Goal: Task Accomplishment & Management: Manage account settings

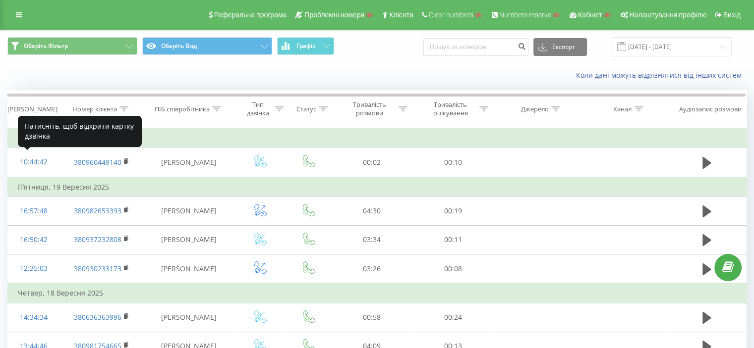
click at [38, 162] on div "10:44:42" at bounding box center [34, 162] width 32 height 19
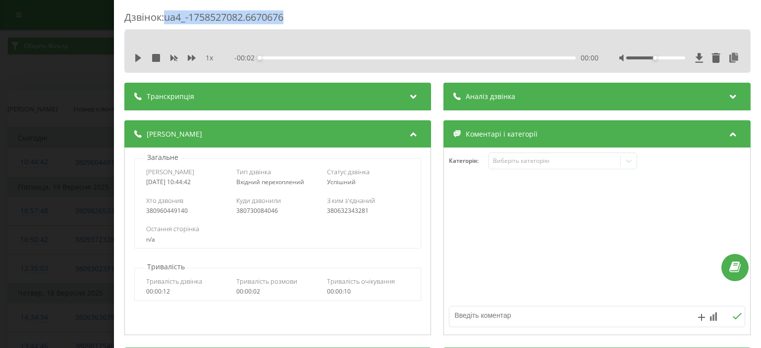
drag, startPoint x: 300, startPoint y: 13, endPoint x: 169, endPoint y: 11, distance: 131.3
click at [169, 11] on div "Дзвінок : ua4_-1758527082.6670676" at bounding box center [437, 19] width 626 height 19
copy div "ua4_-1758527082.6670676"
click at [54, 61] on div "Дзвінок : ua4_-1758527082.6670676 1 x - 00:02 00:00 00:00 Транскрипція Для AI-а…" at bounding box center [380, 174] width 761 height 348
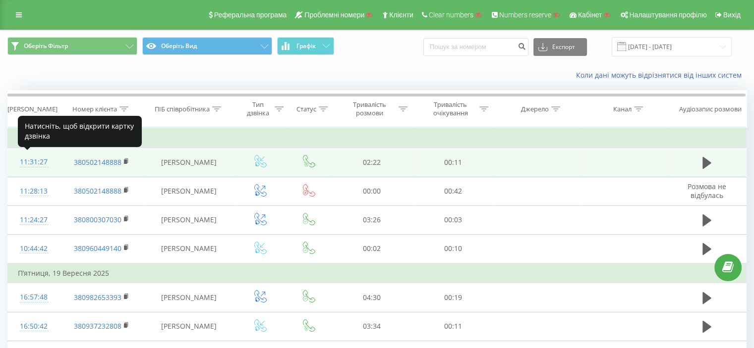
click at [41, 162] on div "11:31:27" at bounding box center [34, 162] width 32 height 19
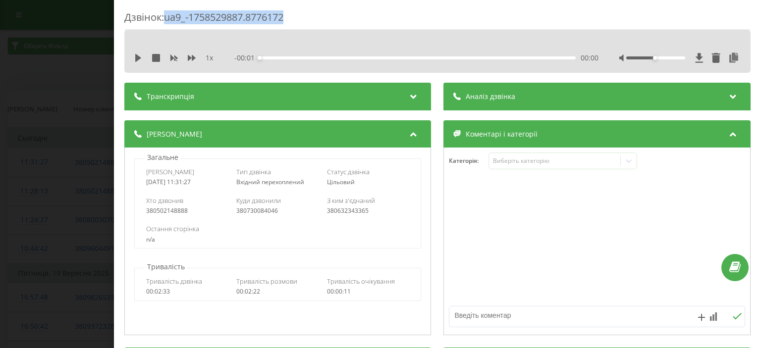
drag, startPoint x: 299, startPoint y: 18, endPoint x: 169, endPoint y: 17, distance: 130.3
click at [169, 17] on div "Дзвінок : ua9_-1758529887.8776172" at bounding box center [437, 19] width 626 height 19
copy div "ua9_-1758529887.8776172"
click at [46, 103] on div "Дзвінок : ua9_-1758529887.8776172 1 x - 02:22 00:00 00:00 Транскрипція Для AI-а…" at bounding box center [380, 174] width 761 height 348
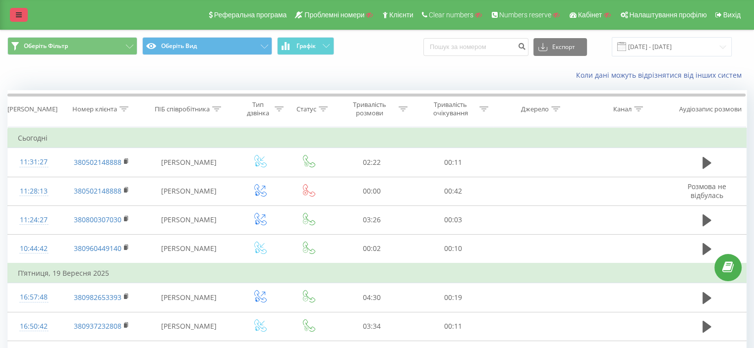
click at [18, 17] on icon at bounding box center [19, 14] width 6 height 7
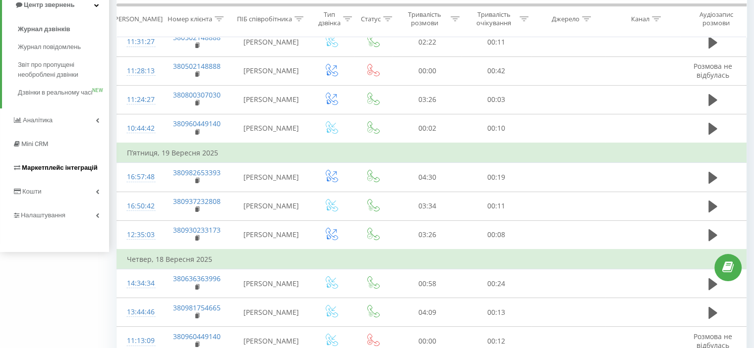
scroll to position [121, 0]
click at [39, 219] on span "Налаштування" at bounding box center [44, 214] width 47 height 7
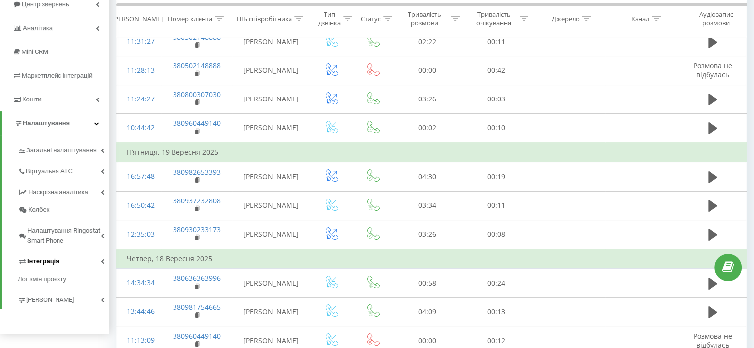
click at [46, 261] on span "Інтеграція" at bounding box center [43, 262] width 32 height 10
click at [41, 276] on span "Webhooks 2.0" at bounding box center [51, 279] width 40 height 10
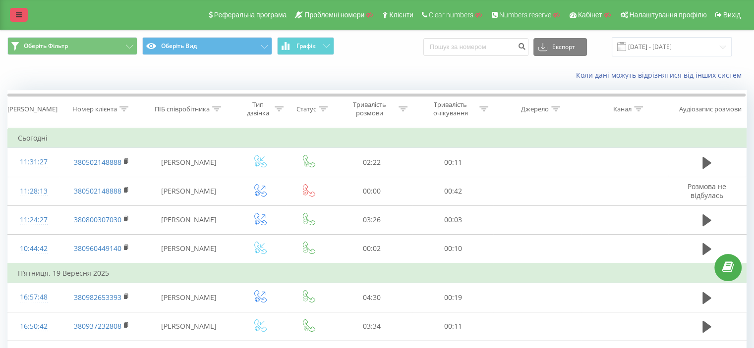
click at [21, 10] on link at bounding box center [19, 15] width 18 height 14
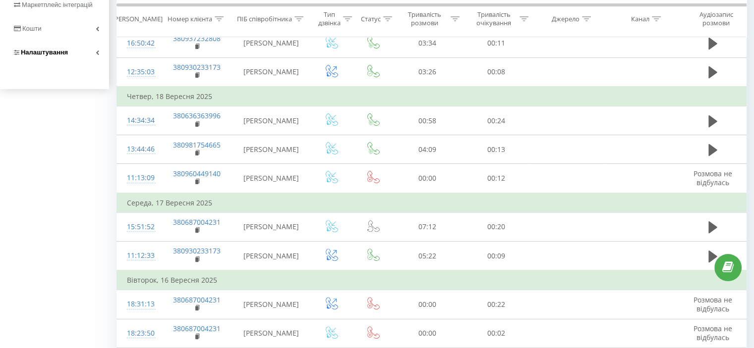
click at [52, 57] on span "Налаштування" at bounding box center [40, 53] width 56 height 10
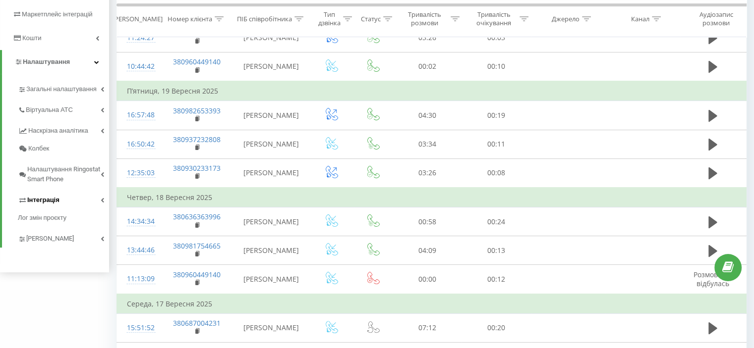
click at [46, 200] on span "Інтеграція" at bounding box center [43, 200] width 32 height 10
click at [48, 220] on span "Webhooks 2.0" at bounding box center [51, 218] width 40 height 10
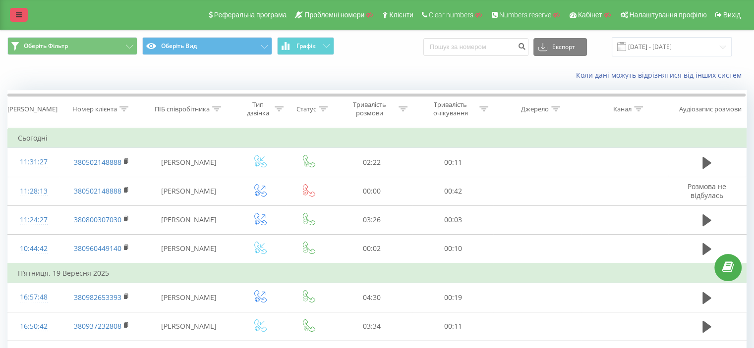
click at [13, 8] on link at bounding box center [19, 15] width 18 height 14
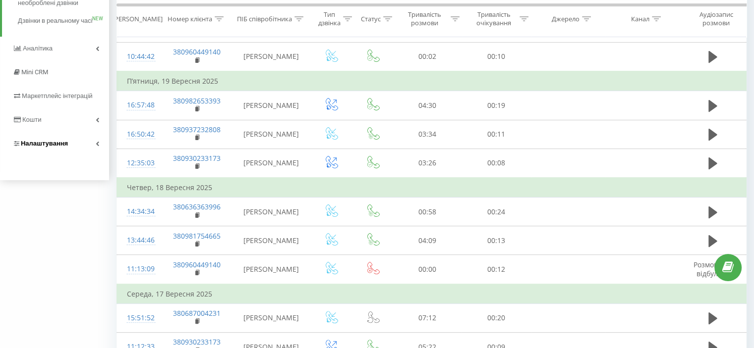
click at [50, 147] on span "Налаштування" at bounding box center [44, 143] width 47 height 7
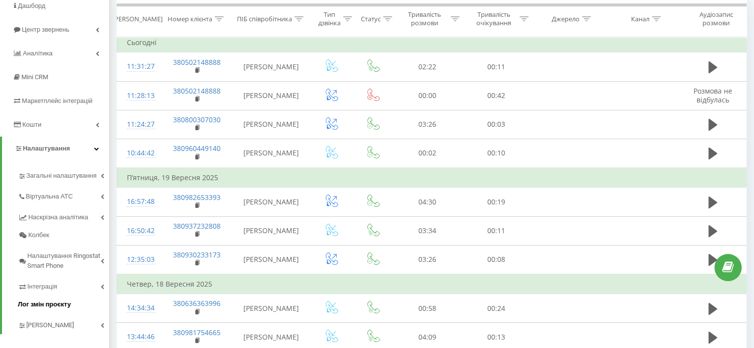
scroll to position [96, 0]
click at [43, 282] on span "Інтеграція" at bounding box center [43, 286] width 32 height 10
click at [43, 307] on span "Webhooks 2.0" at bounding box center [51, 304] width 40 height 10
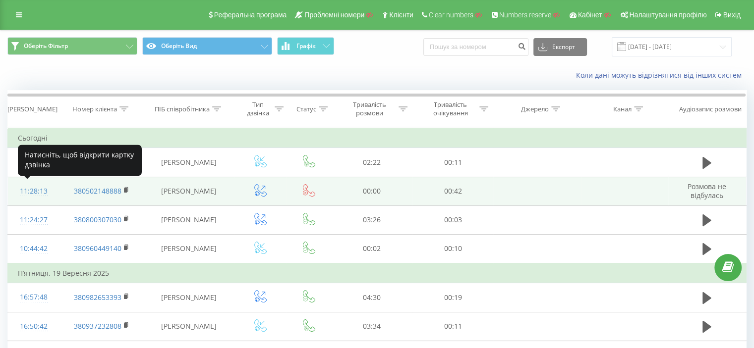
click at [22, 189] on div "11:28:13" at bounding box center [34, 191] width 32 height 19
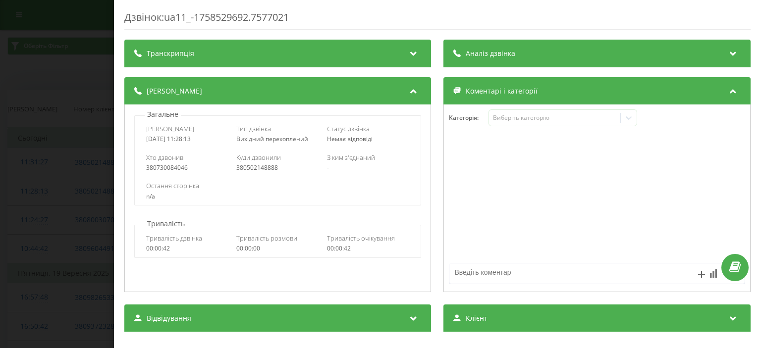
click at [26, 105] on div "Дзвінок : ua11_-1758529692.7577021 Транскрипція Для AI-аналізу майбутніх дзвінк…" at bounding box center [380, 174] width 761 height 348
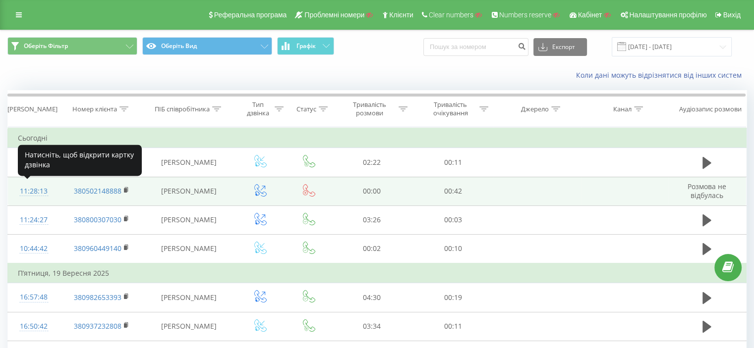
click at [32, 193] on div "11:28:13" at bounding box center [34, 191] width 32 height 19
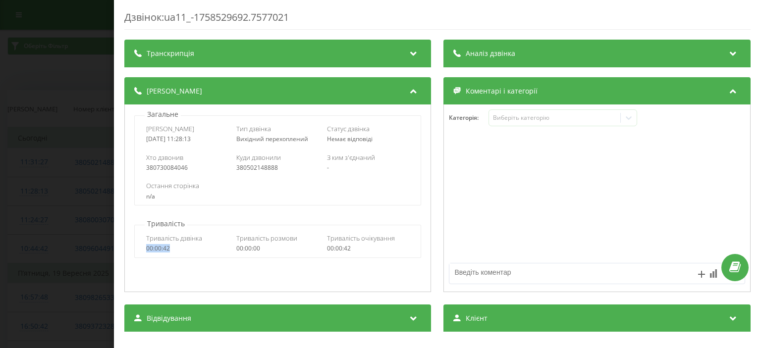
drag, startPoint x: 180, startPoint y: 248, endPoint x: 133, endPoint y: 248, distance: 47.6
click at [133, 248] on div "Тривалість Тривалість дзвінка 00:00:42 Тривалість розмови 00:00:00 Тривалість о…" at bounding box center [278, 238] width 296 height 39
click at [162, 252] on div "00:00:42" at bounding box center [187, 248] width 83 height 7
click at [163, 252] on div "00:00:42" at bounding box center [187, 248] width 83 height 7
click at [163, 250] on div "00:00:42" at bounding box center [187, 248] width 83 height 7
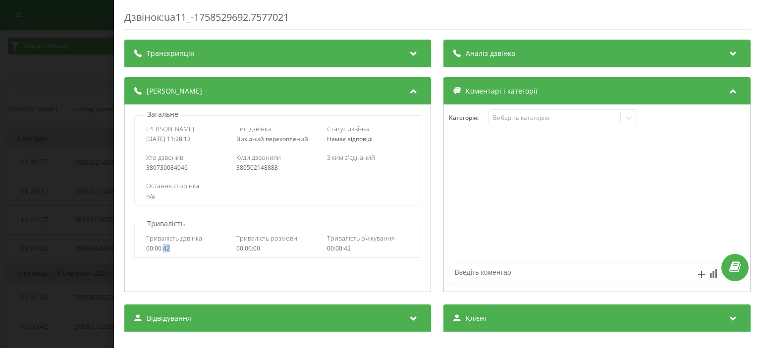
click at [163, 250] on div "00:00:42" at bounding box center [187, 248] width 83 height 7
click at [144, 248] on div "Тривалість дзвінка 00:00:42 Тривалість розмови 00:00:00 Тривалість очікування 0…" at bounding box center [278, 243] width 286 height 29
click at [154, 247] on div "00:00:42" at bounding box center [187, 248] width 83 height 7
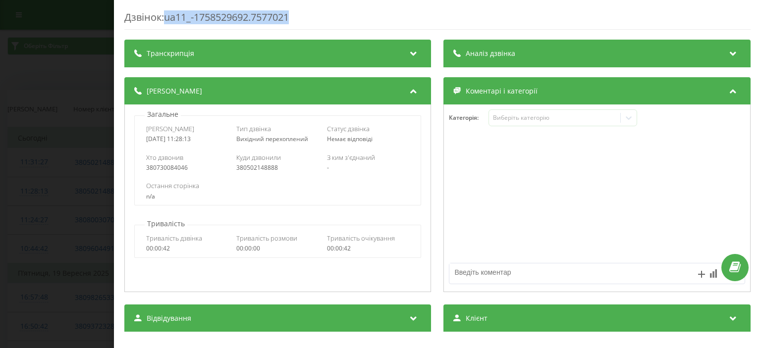
drag, startPoint x: 297, startPoint y: 18, endPoint x: 167, endPoint y: 24, distance: 130.0
click at [167, 24] on div "Дзвінок : ua11_-1758529692.7577021" at bounding box center [437, 19] width 626 height 19
copy div "ua11_-1758529692.7577021"
click at [11, 132] on div "Дзвінок : ua11_-1758529692.7577021 Транскрипція Для AI-аналізу майбутніх дзвінк…" at bounding box center [380, 174] width 761 height 348
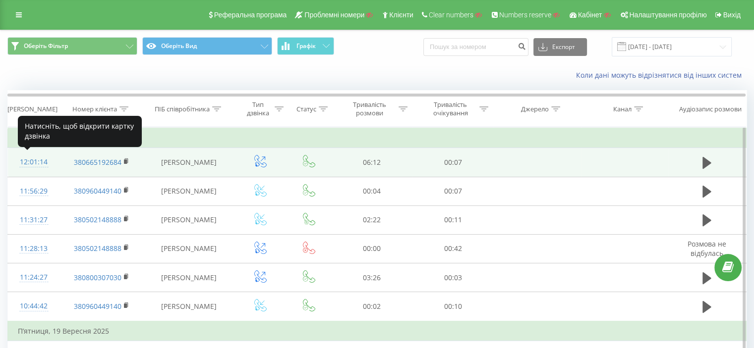
click at [36, 160] on div "12:01:14" at bounding box center [34, 162] width 32 height 19
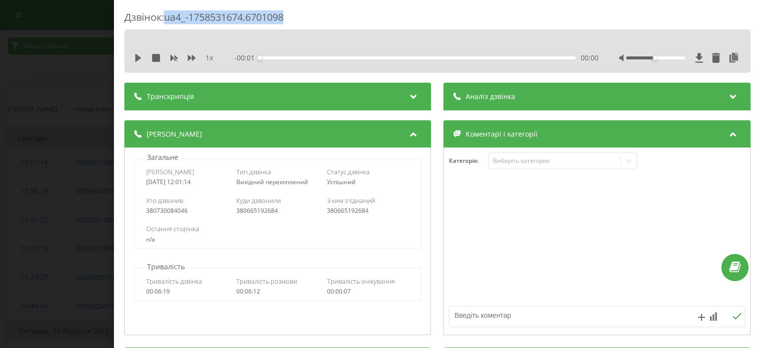
drag, startPoint x: 317, startPoint y: 11, endPoint x: 167, endPoint y: 15, distance: 149.7
click at [167, 15] on div "Дзвінок : ua4_-1758531674.6701098" at bounding box center [437, 19] width 626 height 19
copy div "ua4_-1758531674.6701098"
click at [44, 123] on div "Дзвінок : ua4_-1758531674.6701098 1 x - 06:12 00:00 00:00 Транскрипція Для AI-а…" at bounding box center [380, 174] width 761 height 348
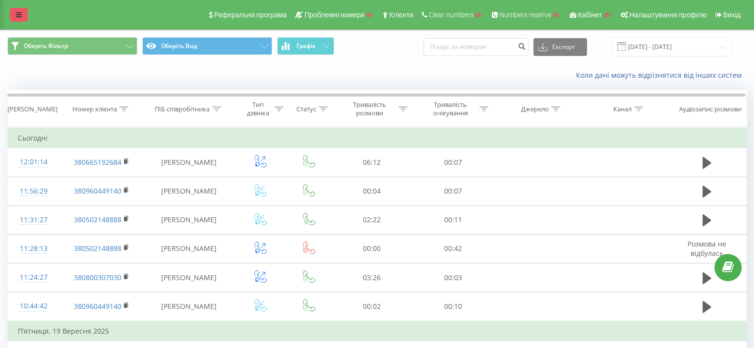
click at [24, 18] on link at bounding box center [19, 15] width 18 height 14
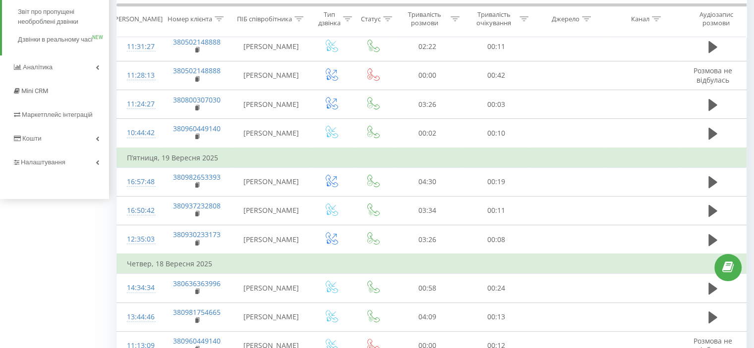
scroll to position [174, 0]
click at [43, 165] on span "Налаштування" at bounding box center [44, 161] width 47 height 7
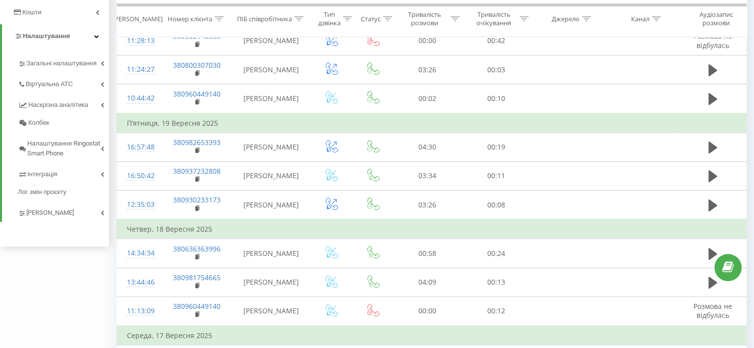
scroll to position [206, 0]
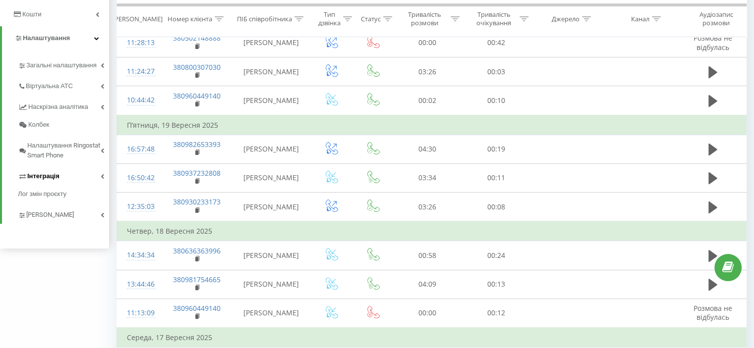
click at [40, 174] on span "Інтеграція" at bounding box center [43, 176] width 32 height 10
click at [45, 194] on span "Webhooks 2.0" at bounding box center [51, 194] width 40 height 10
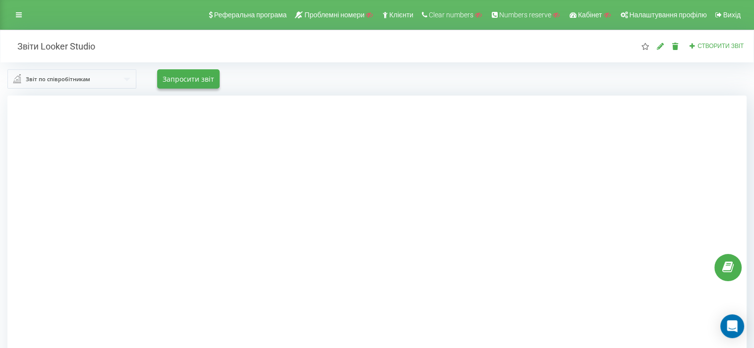
click at [81, 79] on div "Звіт по співробітникам" at bounding box center [58, 79] width 64 height 11
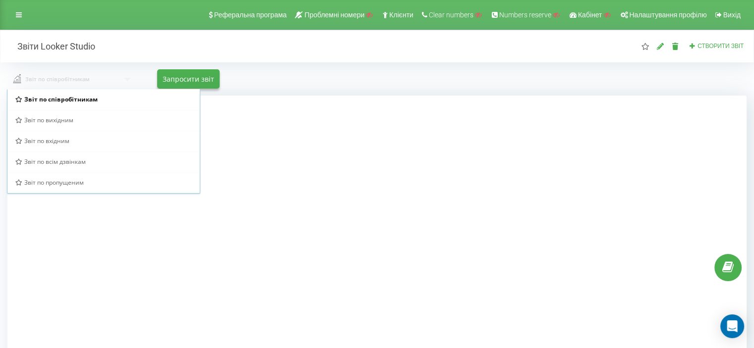
click at [81, 79] on input "text" at bounding box center [72, 78] width 129 height 18
click at [659, 49] on icon at bounding box center [660, 46] width 8 height 7
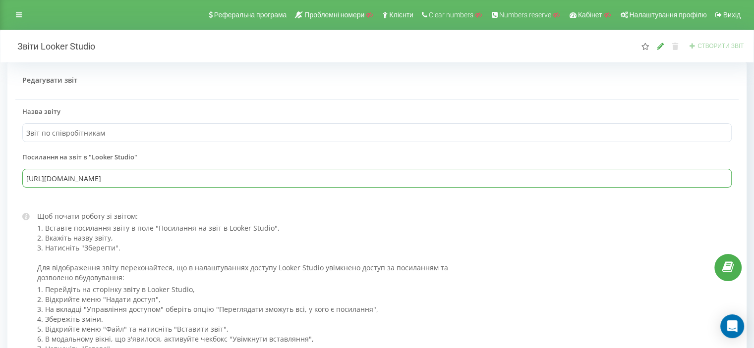
drag, startPoint x: 405, startPoint y: 182, endPoint x: 0, endPoint y: 179, distance: 405.4
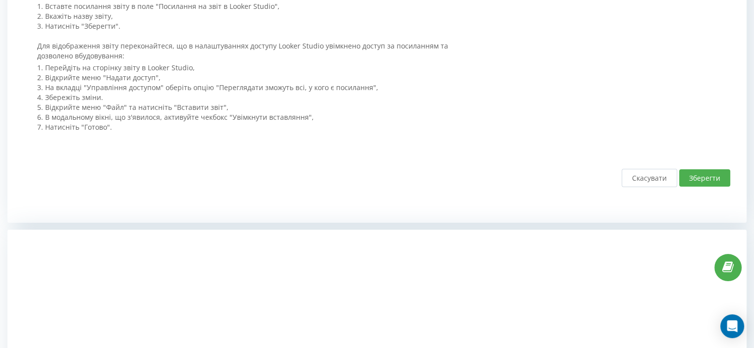
scroll to position [232, 0]
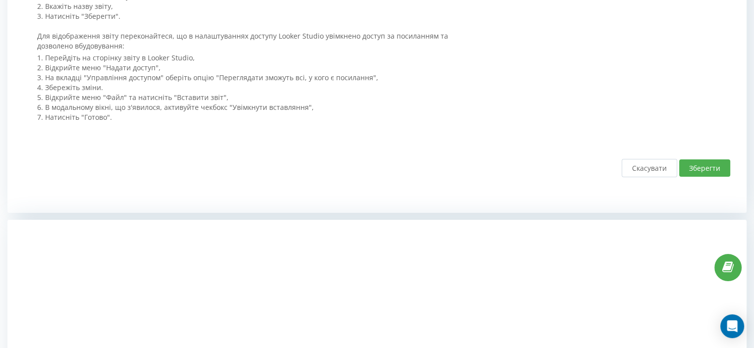
click at [652, 171] on button "Скасувати" at bounding box center [649, 168] width 56 height 18
